Goal: Task Accomplishment & Management: Manage account settings

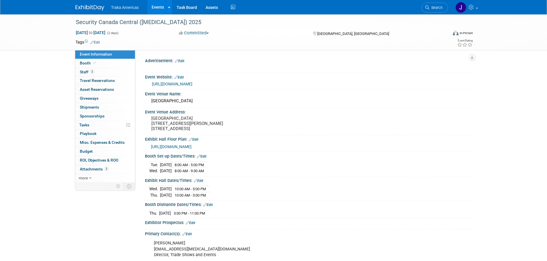
select select "National"
drag, startPoint x: 0, startPoint y: 0, endPoint x: 87, endPoint y: 5, distance: 87.1
click at [91, 7] on img at bounding box center [89, 8] width 29 height 6
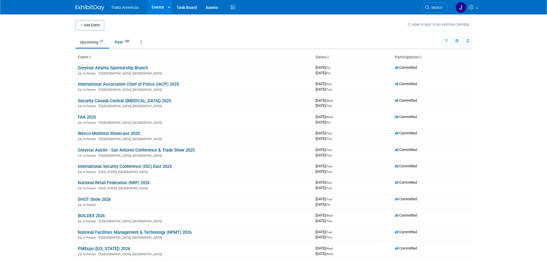
click at [333, 23] on td at bounding box center [255, 25] width 303 height 10
click at [96, 22] on button "Add Event" at bounding box center [89, 25] width 29 height 10
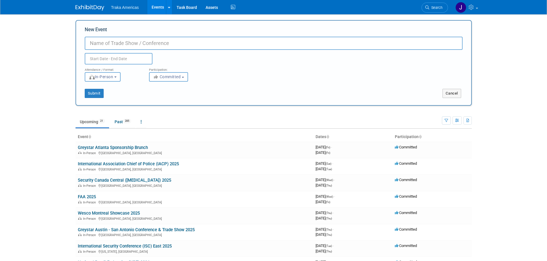
click at [129, 42] on input "New Event" at bounding box center [274, 43] width 378 height 13
type input "Greystar Colorado Trade Show & Expo 2025"
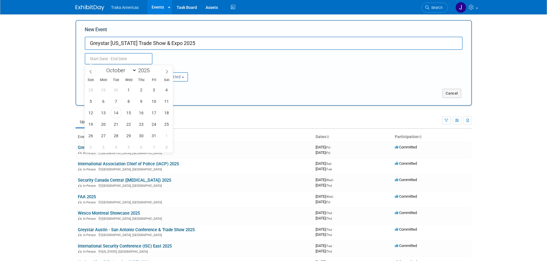
click at [116, 53] on input "text" at bounding box center [119, 58] width 68 height 11
click at [165, 73] on span at bounding box center [167, 72] width 10 height 10
select select "10"
click at [132, 115] on span "12" at bounding box center [128, 112] width 11 height 11
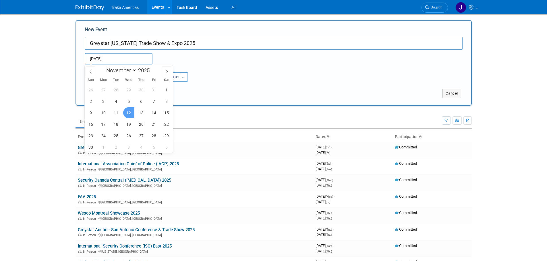
type input "Nov 12, 2025 to Nov 12, 2025"
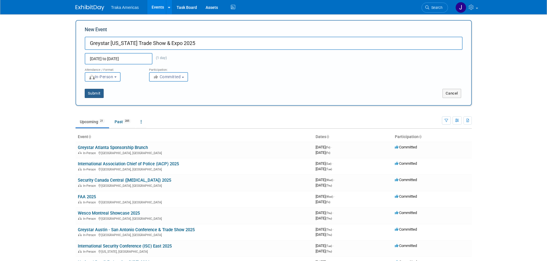
click at [93, 92] on button "Submit" at bounding box center [94, 93] width 19 height 9
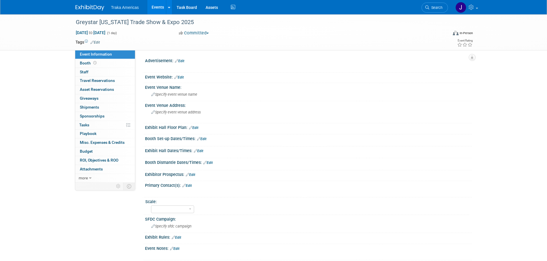
click at [201, 150] on link "Edit" at bounding box center [198, 151] width 9 height 4
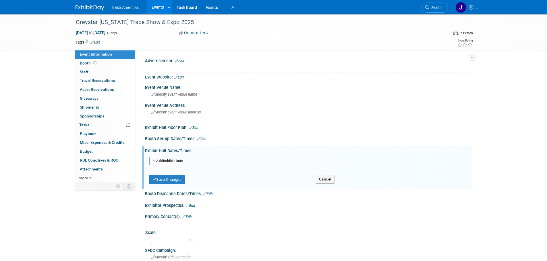
click at [168, 162] on button "Add Another Exhibit Date" at bounding box center [167, 161] width 37 height 9
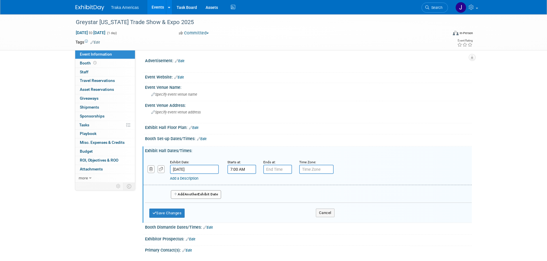
click at [241, 167] on input "7:00 AM" at bounding box center [241, 169] width 29 height 9
click at [242, 185] on span at bounding box center [241, 184] width 10 height 10
click at [241, 185] on span at bounding box center [241, 184] width 10 height 10
type input "10:00 AM"
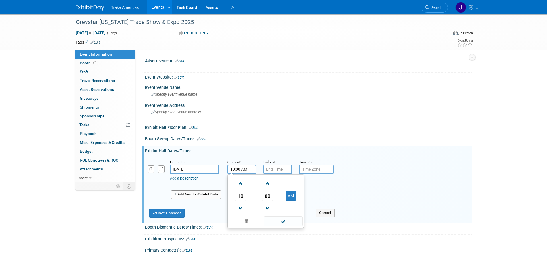
drag, startPoint x: 297, startPoint y: 221, endPoint x: 275, endPoint y: 174, distance: 52.4
click at [297, 220] on span at bounding box center [283, 222] width 39 height 10
click at [276, 171] on input "7:00 PM" at bounding box center [277, 169] width 29 height 9
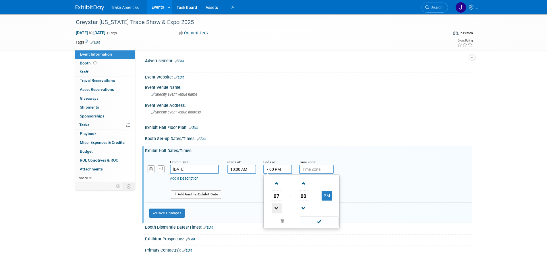
click at [279, 210] on span at bounding box center [277, 209] width 10 height 10
click at [278, 210] on span at bounding box center [277, 209] width 10 height 10
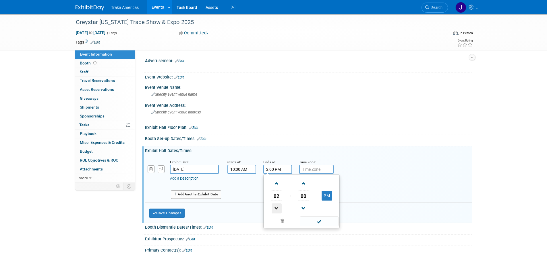
click at [278, 210] on span at bounding box center [277, 209] width 10 height 10
type input "1:00 PM"
click at [334, 217] on span at bounding box center [319, 222] width 39 height 10
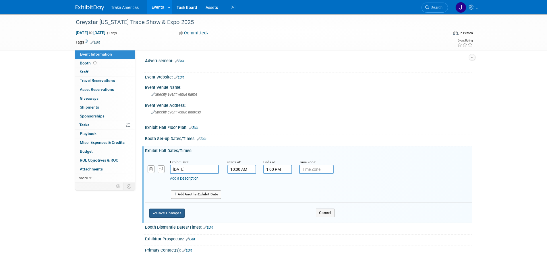
click at [160, 212] on button "Save Changes" at bounding box center [167, 213] width 36 height 9
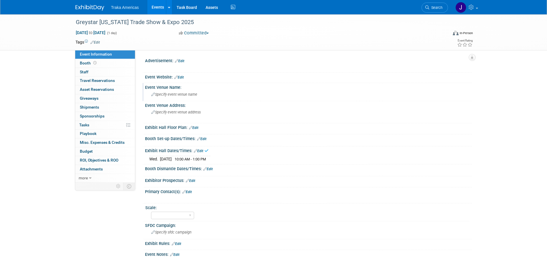
click at [178, 96] on span "Specify event venue name" at bounding box center [174, 94] width 46 height 4
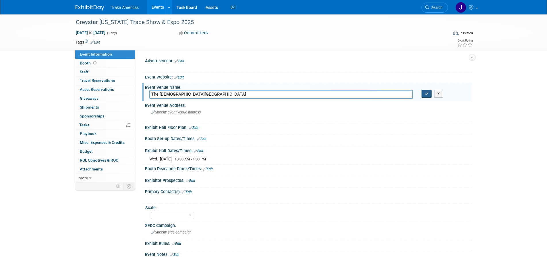
type input "The Franciscan Event Center"
click at [427, 94] on icon "button" at bounding box center [427, 94] width 4 height 4
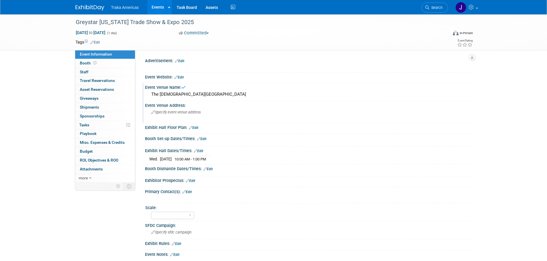
click at [162, 115] on div "Specify event venue address" at bounding box center [212, 114] width 127 height 13
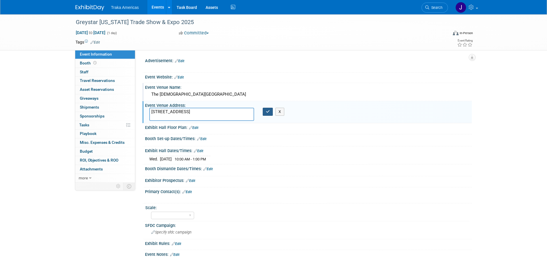
type textarea "6553 S Revere Pkwy, Centennial, CO 80111"
click at [269, 112] on icon "button" at bounding box center [268, 112] width 4 height 4
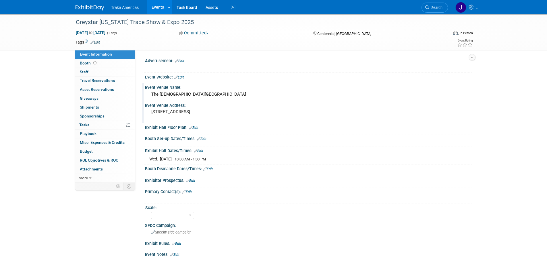
click at [313, 245] on div "Advertisement: Edit X Event Website: Edit Event Venue Name: The Franciscan Even…" at bounding box center [305, 162] width 323 height 210
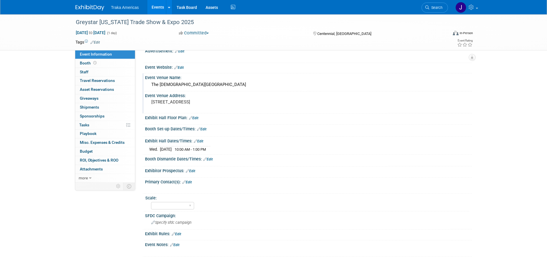
click at [124, 223] on div "Event Information Event Info Booth Booth 0 Staff 0 Staff 0 Travel Reservations …" at bounding box center [273, 131] width 405 height 253
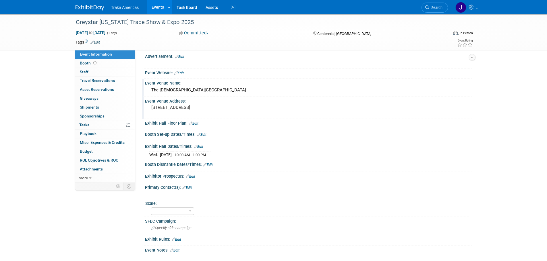
scroll to position [0, 0]
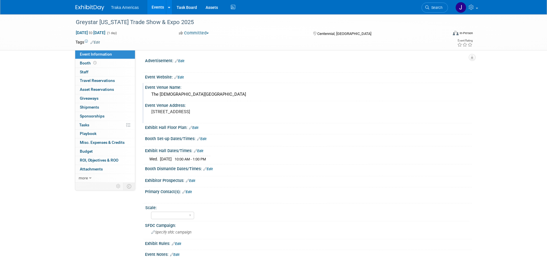
click at [200, 152] on link "Edit" at bounding box center [198, 151] width 9 height 4
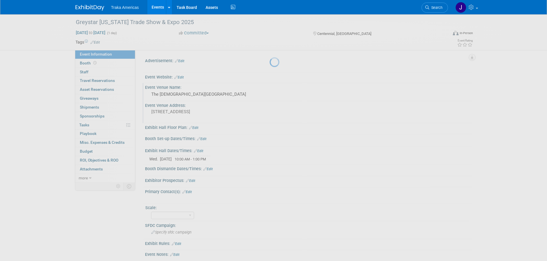
select select "10"
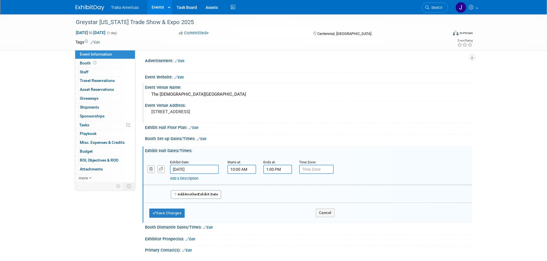
click at [204, 172] on input "Nov 12, 2025" at bounding box center [194, 169] width 49 height 9
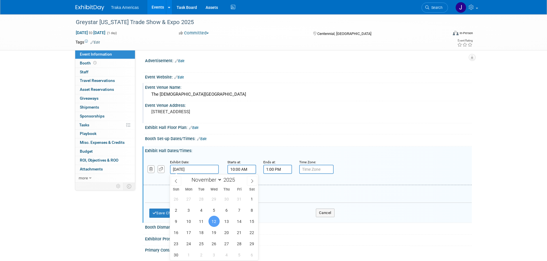
click at [248, 170] on input "10:00 AM" at bounding box center [241, 169] width 29 height 9
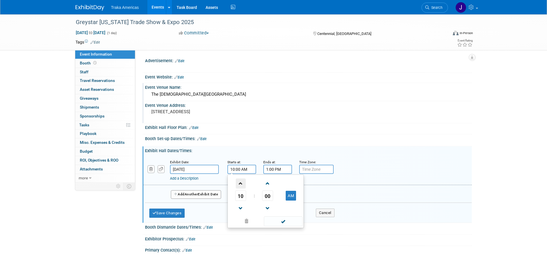
click at [243, 183] on span at bounding box center [241, 184] width 10 height 10
click at [241, 211] on span at bounding box center [241, 209] width 10 height 10
click at [268, 196] on span "00" at bounding box center [267, 196] width 11 height 10
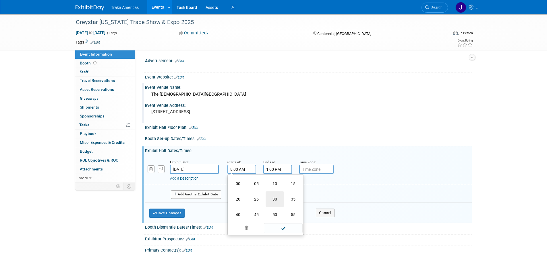
click at [271, 197] on td "30" at bounding box center [275, 199] width 18 height 15
type input "8:30 AM"
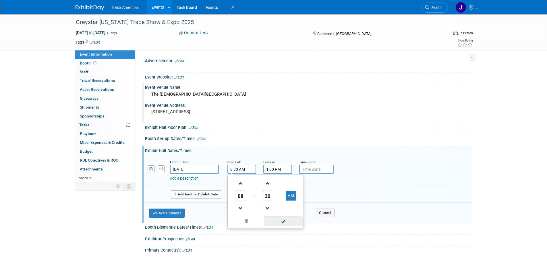
click at [284, 217] on span at bounding box center [283, 222] width 39 height 10
click at [280, 168] on input "1:00 PM" at bounding box center [277, 169] width 29 height 9
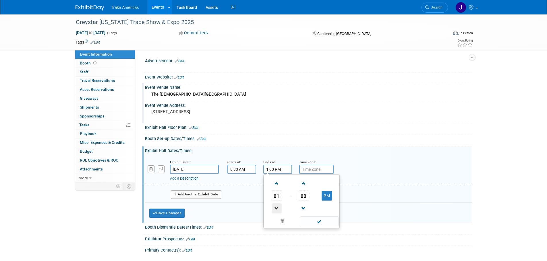
click at [278, 207] on span at bounding box center [277, 209] width 10 height 10
type input "10:00 AM"
click at [318, 220] on span at bounding box center [319, 222] width 39 height 10
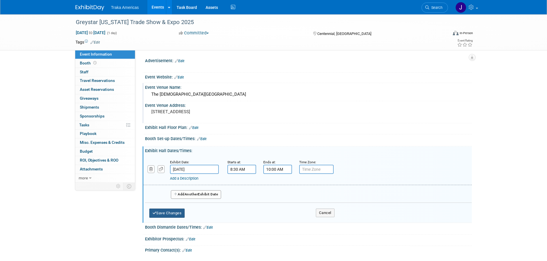
click at [175, 215] on button "Save Changes" at bounding box center [167, 213] width 36 height 9
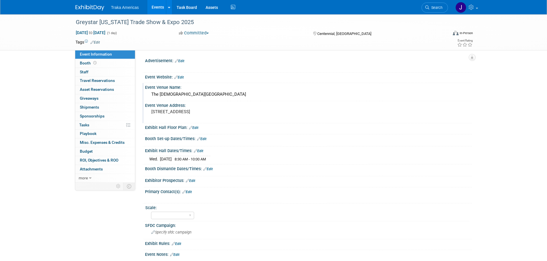
click at [203, 137] on link "Edit" at bounding box center [201, 139] width 9 height 4
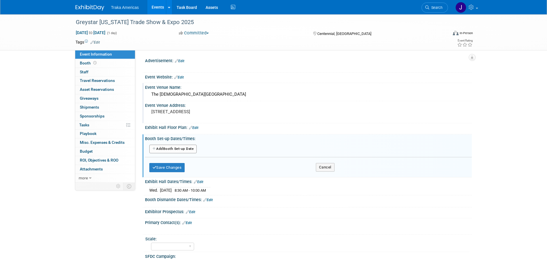
click at [175, 148] on button "Add Another Booth Set-up Date" at bounding box center [173, 149] width 48 height 9
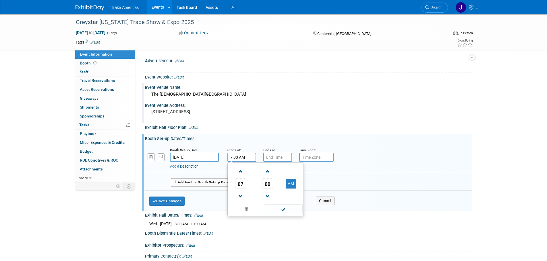
click at [238, 158] on input "7:00 AM" at bounding box center [241, 157] width 29 height 9
drag, startPoint x: 239, startPoint y: 172, endPoint x: 249, endPoint y: 178, distance: 11.7
click at [238, 172] on span at bounding box center [241, 172] width 10 height 10
click at [267, 183] on span "00" at bounding box center [267, 184] width 11 height 10
click at [0, 0] on td "30" at bounding box center [0, 0] width 0 height 0
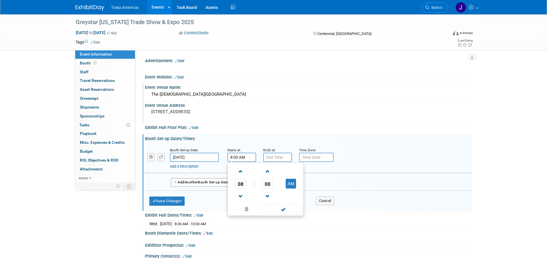
type input "8:30 AM"
click at [292, 208] on span at bounding box center [283, 210] width 39 height 10
click at [286, 152] on div "Ends at:" at bounding box center [276, 150] width 27 height 6
click at [284, 160] on input "7:00 PM" at bounding box center [277, 157] width 29 height 9
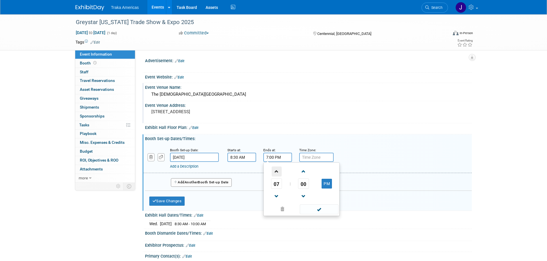
click at [275, 173] on span at bounding box center [277, 172] width 10 height 10
click at [311, 206] on span at bounding box center [319, 210] width 39 height 10
click at [277, 158] on input "10:00 PM" at bounding box center [277, 157] width 29 height 9
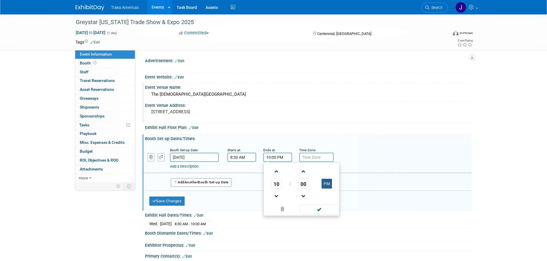
click at [325, 184] on button "PM" at bounding box center [326, 184] width 10 height 10
type input "10:00 AM"
click at [311, 212] on span at bounding box center [319, 210] width 39 height 10
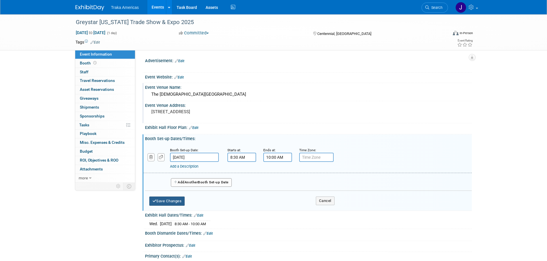
click at [175, 201] on button "Save Changes" at bounding box center [167, 201] width 36 height 9
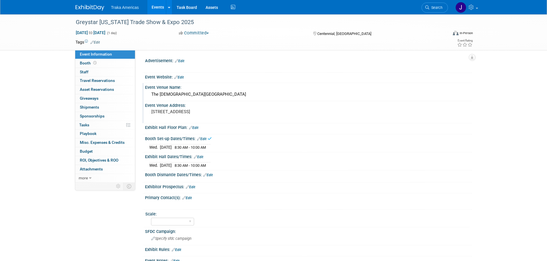
click at [206, 167] on span "8:30 AM - 10:00 AM" at bounding box center [190, 166] width 31 height 4
click at [199, 157] on link "Edit" at bounding box center [198, 157] width 9 height 4
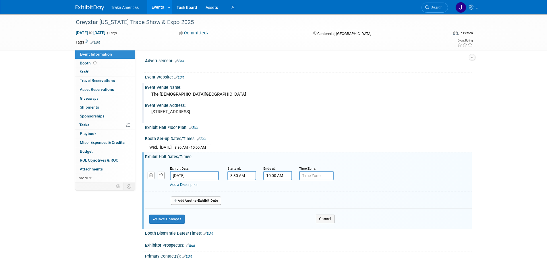
click at [245, 177] on input "8:30 AM" at bounding box center [241, 175] width 29 height 9
click at [241, 191] on span at bounding box center [241, 190] width 10 height 10
click at [268, 204] on span "30" at bounding box center [267, 202] width 11 height 10
click at [237, 190] on td "00" at bounding box center [238, 190] width 18 height 15
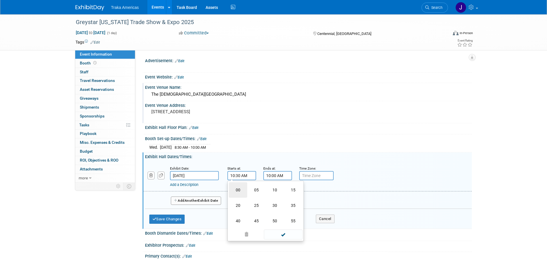
type input "10:00 AM"
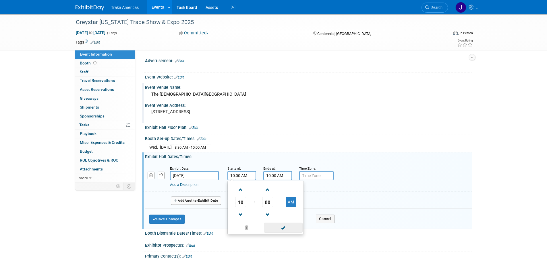
click at [276, 226] on span at bounding box center [283, 228] width 39 height 10
click at [277, 175] on input "10:00 AM" at bounding box center [277, 175] width 29 height 9
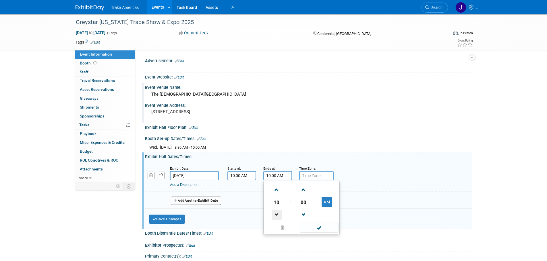
click at [275, 216] on span at bounding box center [277, 215] width 10 height 10
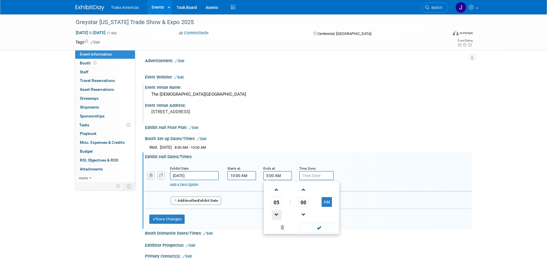
click at [275, 216] on span at bounding box center [277, 215] width 10 height 10
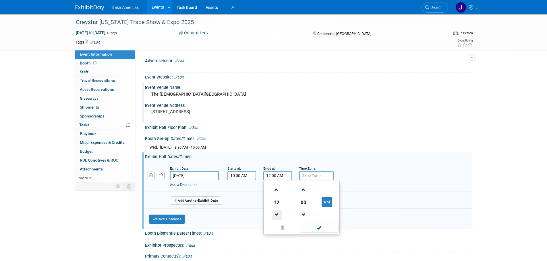
click at [275, 216] on span at bounding box center [277, 215] width 10 height 10
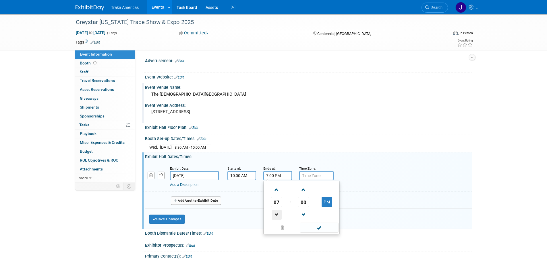
click at [275, 216] on span at bounding box center [277, 215] width 10 height 10
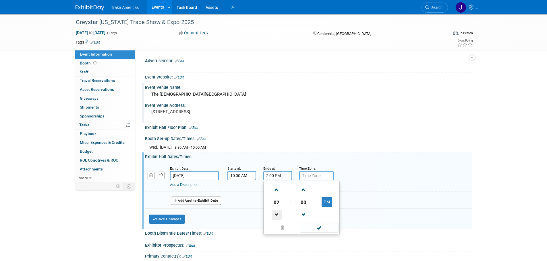
click at [275, 216] on span at bounding box center [277, 215] width 10 height 10
click at [278, 192] on span at bounding box center [277, 190] width 10 height 10
type input "1:00 PM"
click at [312, 224] on span at bounding box center [319, 228] width 39 height 10
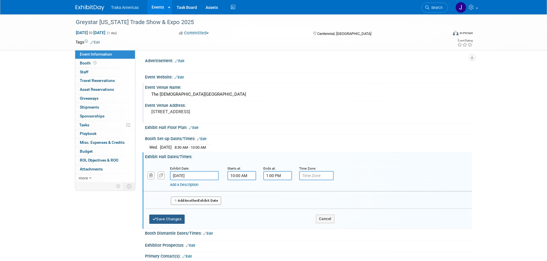
click at [177, 218] on button "Save Changes" at bounding box center [167, 219] width 36 height 9
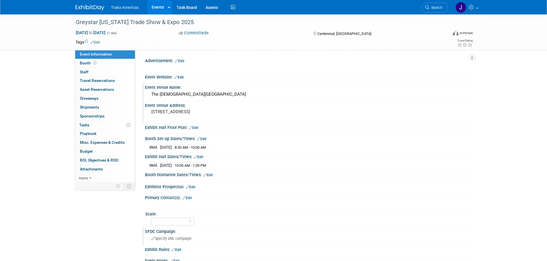
scroll to position [29, 0]
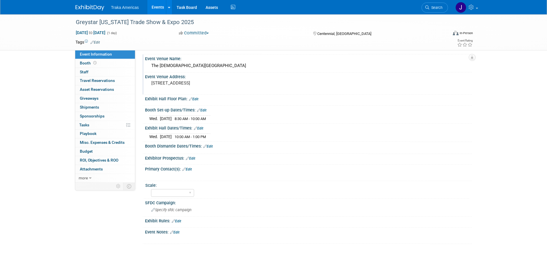
click at [190, 168] on link "Edit" at bounding box center [186, 170] width 9 height 4
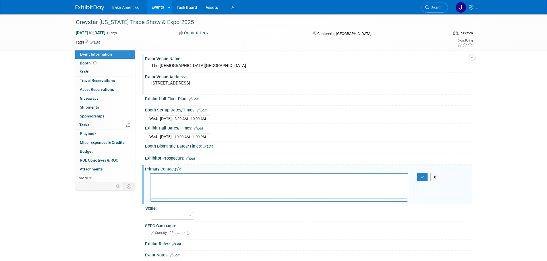
scroll to position [0, 0]
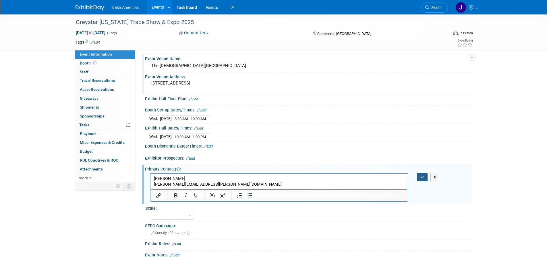
click at [422, 177] on icon "button" at bounding box center [422, 177] width 4 height 4
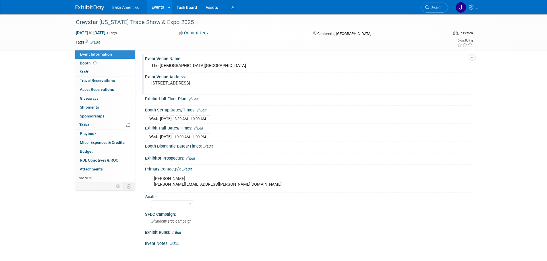
click at [190, 168] on link "Edit" at bounding box center [186, 170] width 9 height 4
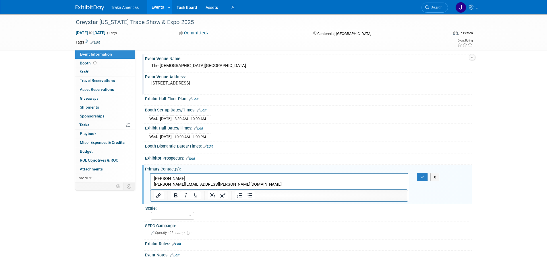
click at [214, 184] on p "Adam Smith adam.smith@greystar.com" at bounding box center [279, 181] width 251 height 11
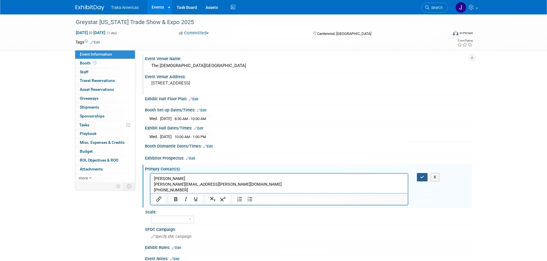
click at [422, 179] on icon "button" at bounding box center [422, 177] width 4 height 4
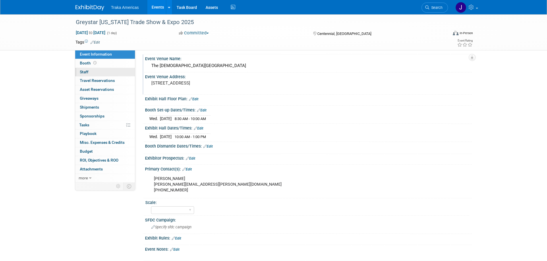
click at [98, 74] on link "0 Staff 0" at bounding box center [105, 72] width 60 height 9
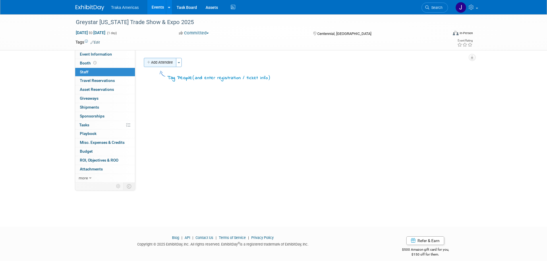
click at [169, 61] on button "Add Attendee" at bounding box center [160, 62] width 32 height 9
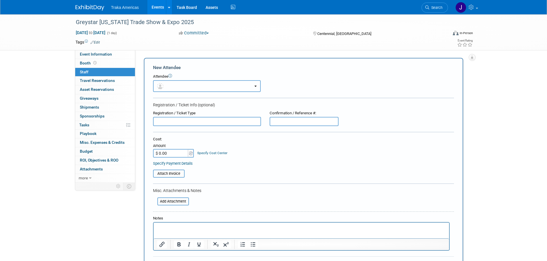
click at [181, 83] on button "button" at bounding box center [207, 86] width 108 height 12
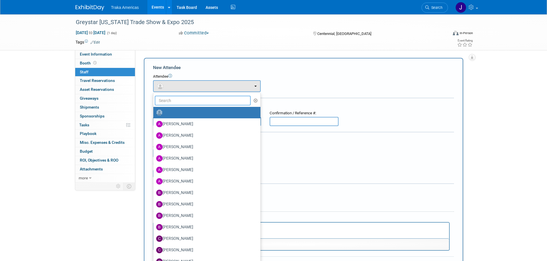
click at [183, 103] on input "text" at bounding box center [203, 101] width 96 height 10
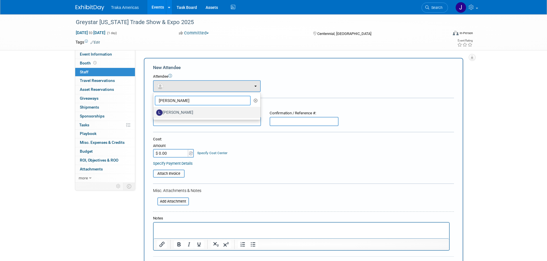
type input "larry"
click at [171, 113] on label "[PERSON_NAME]" at bounding box center [205, 112] width 98 height 9
click at [154, 113] on input "[PERSON_NAME]" at bounding box center [152, 112] width 4 height 4
select select "f9ed8340-03e9-4227-a3e3-945902841f90"
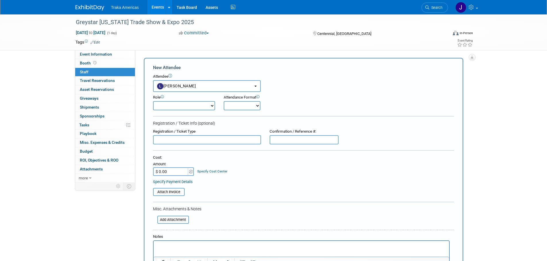
drag, startPoint x: 209, startPoint y: 105, endPoint x: 205, endPoint y: 106, distance: 4.2
click at [209, 105] on select "Demonstrator Host Planner Presenter Sales Engineer Sales Representative Set-up/…" at bounding box center [184, 105] width 62 height 9
select select "4"
click at [153, 101] on select "Demonstrator Host Planner Presenter Sales Engineer Sales Representative Set-up/…" at bounding box center [184, 105] width 62 height 9
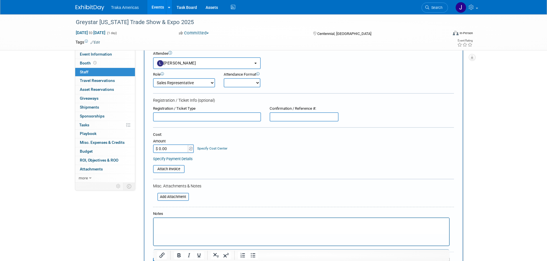
scroll to position [57, 0]
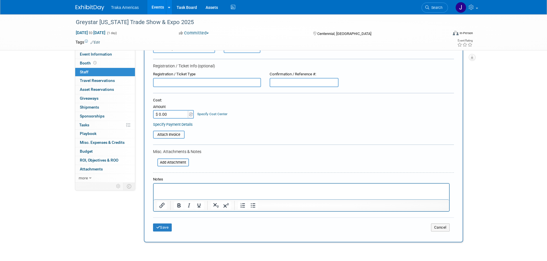
click at [181, 192] on html at bounding box center [300, 188] width 295 height 8
click at [166, 229] on button "Save" at bounding box center [162, 228] width 19 height 8
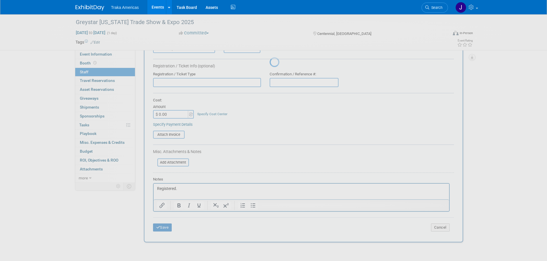
scroll to position [6, 0]
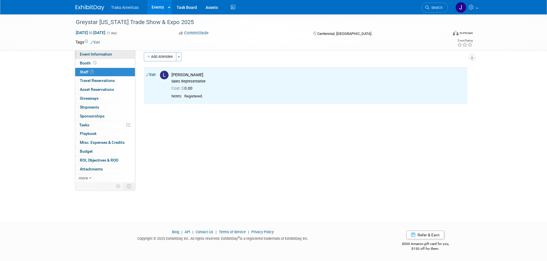
click at [117, 56] on link "Event Information" at bounding box center [105, 54] width 60 height 9
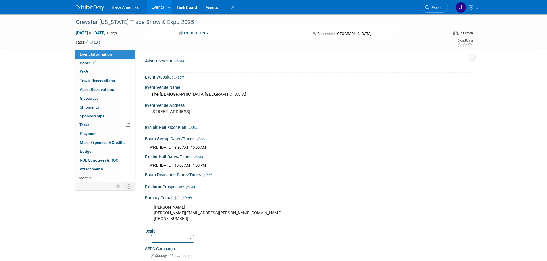
click at [189, 240] on select "Regional National Traka PM LATAM Government" at bounding box center [172, 239] width 43 height 8
select select "Regional"
click at [151, 235] on select "Regional National Traka PM LATAM Government" at bounding box center [172, 239] width 43 height 8
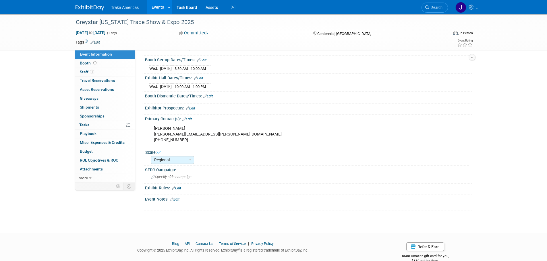
scroll to position [86, 0]
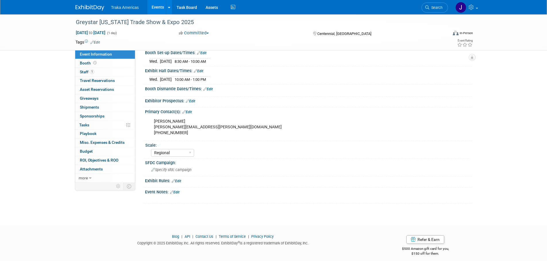
click at [86, 7] on img at bounding box center [89, 8] width 29 height 6
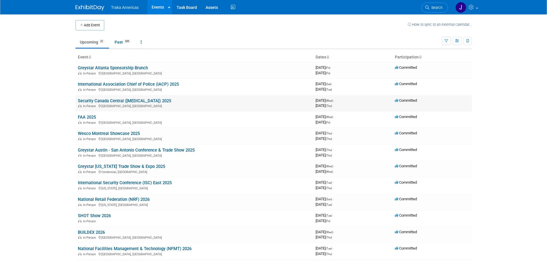
click at [106, 104] on td "Security Canada Central (CANASA) 2025 In-Person Toronto, Canada" at bounding box center [194, 103] width 238 height 16
click at [108, 101] on link "Security Canada Central ([MEDICAL_DATA]) 2025" at bounding box center [124, 100] width 93 height 5
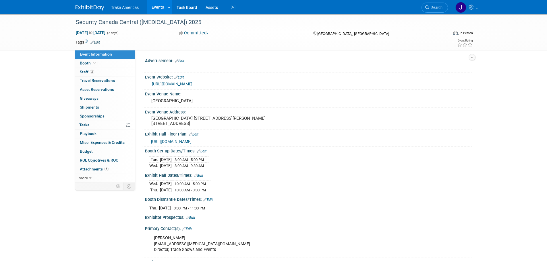
select select "National"
click at [97, 63] on link "Booth" at bounding box center [105, 63] width 60 height 9
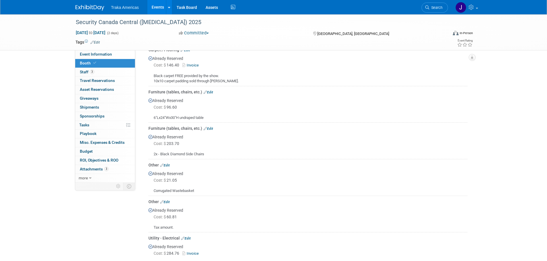
scroll to position [201, 0]
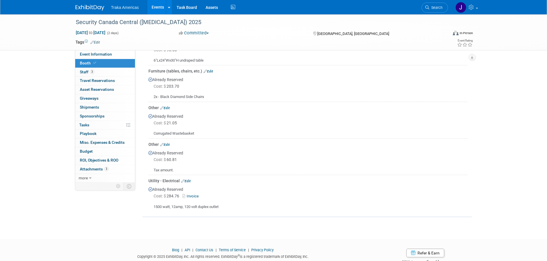
click at [193, 196] on link "Invoice" at bounding box center [191, 196] width 19 height 4
click at [185, 180] on link "Edit" at bounding box center [185, 181] width 9 height 4
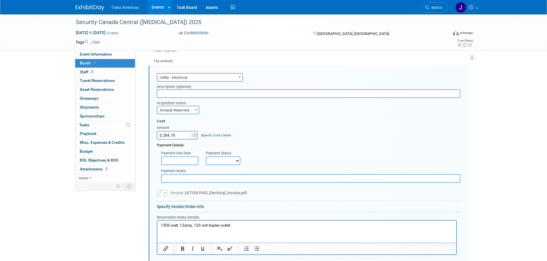
scroll to position [0, 0]
click at [174, 135] on input "$ 284.76" at bounding box center [175, 135] width 36 height 9
type input "$ 206.46"
click at [240, 226] on p "1500 watt, 12amp, 120 volt duplex outlet" at bounding box center [306, 225] width 292 height 5
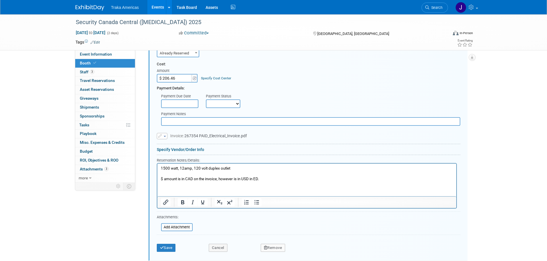
scroll to position [368, 0]
click at [172, 246] on button "Save" at bounding box center [166, 248] width 19 height 8
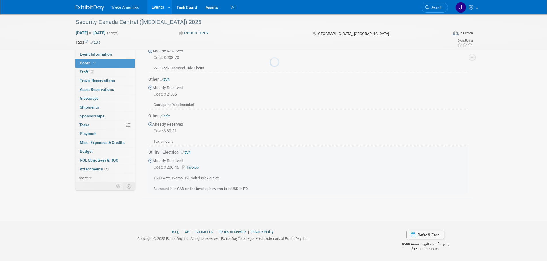
scroll to position [229, 0]
